Goal: Transaction & Acquisition: Purchase product/service

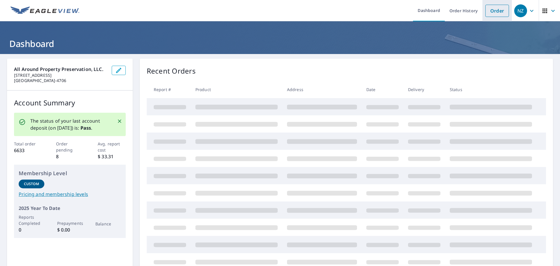
click at [492, 13] on link "Order" at bounding box center [498, 11] width 24 height 12
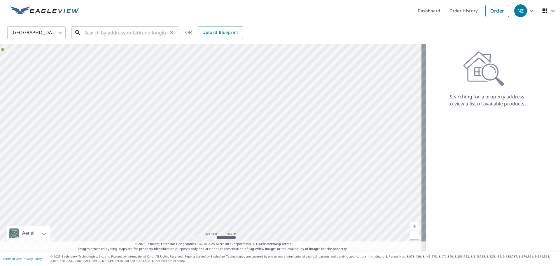
click at [101, 34] on input "text" at bounding box center [125, 33] width 83 height 16
paste input "[STREET_ADDRESS]"
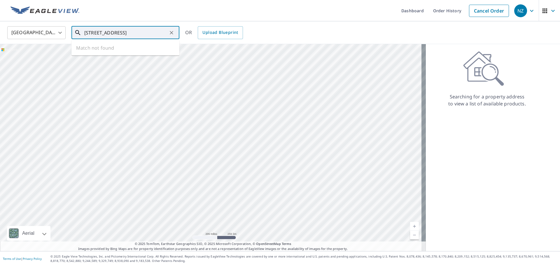
scroll to position [0, 8]
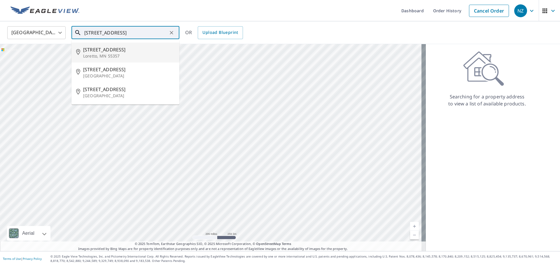
click at [106, 49] on span "[STREET_ADDRESS]" at bounding box center [129, 49] width 92 height 7
type input "[STREET_ADDRESS]"
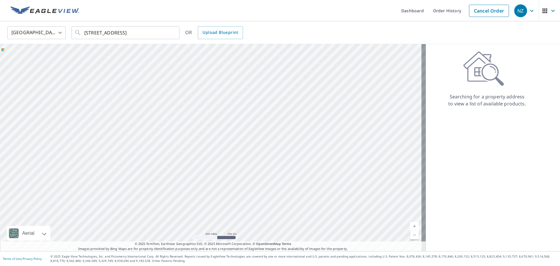
scroll to position [0, 0]
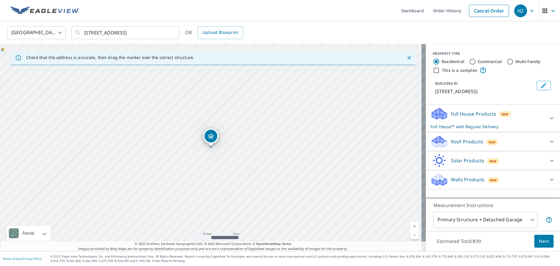
drag, startPoint x: 234, startPoint y: 161, endPoint x: 231, endPoint y: 131, distance: 30.2
click at [231, 131] on div "[STREET_ADDRESS]" at bounding box center [213, 147] width 426 height 207
click at [549, 119] on icon at bounding box center [552, 118] width 7 height 7
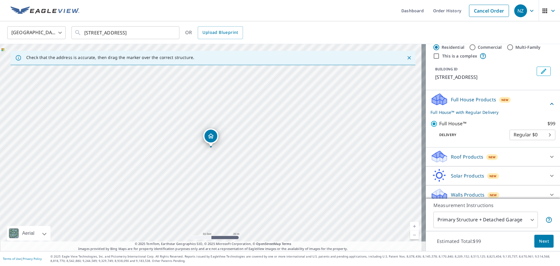
scroll to position [20, 0]
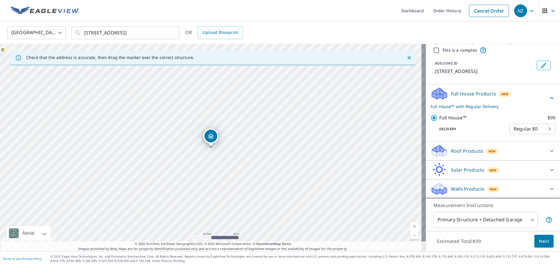
click at [528, 220] on body "NZ [GEOGRAPHIC_DATA] Dashboard Order History Cancel Order NZ [GEOGRAPHIC_DATA] …" at bounding box center [280, 133] width 560 height 266
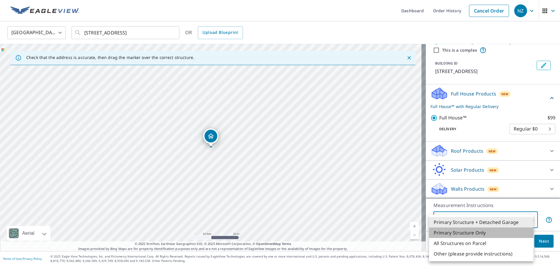
click at [455, 234] on li "Primary Structure Only" at bounding box center [481, 232] width 105 height 11
type input "2"
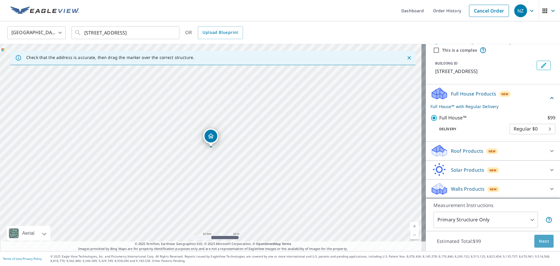
click at [541, 242] on span "Next" at bounding box center [544, 241] width 10 height 7
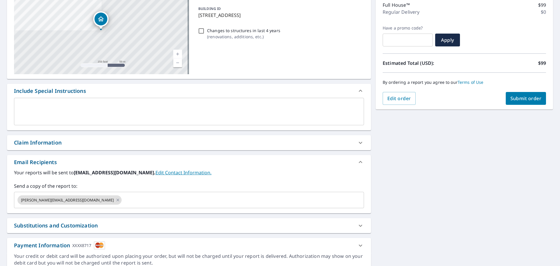
scroll to position [88, 0]
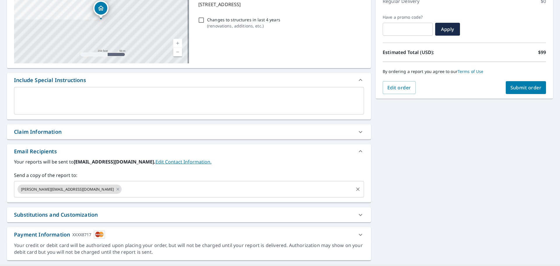
click at [123, 191] on input "text" at bounding box center [238, 189] width 230 height 11
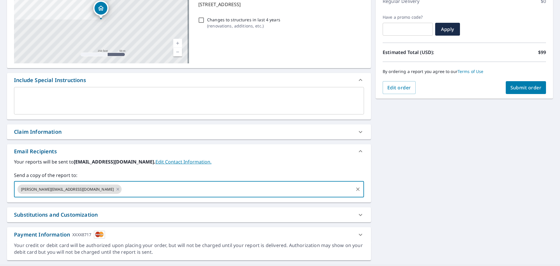
type input "[PERSON_NAME][EMAIL_ADDRESS][DOMAIN_NAME]"
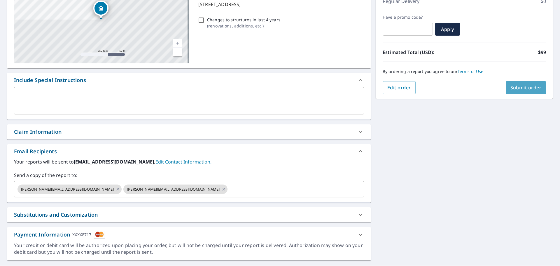
click at [515, 90] on span "Submit order" at bounding box center [526, 87] width 31 height 6
checkbox input "true"
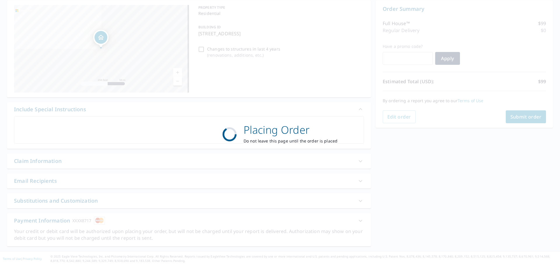
scroll to position [58, 0]
